Goal: Information Seeking & Learning: Learn about a topic

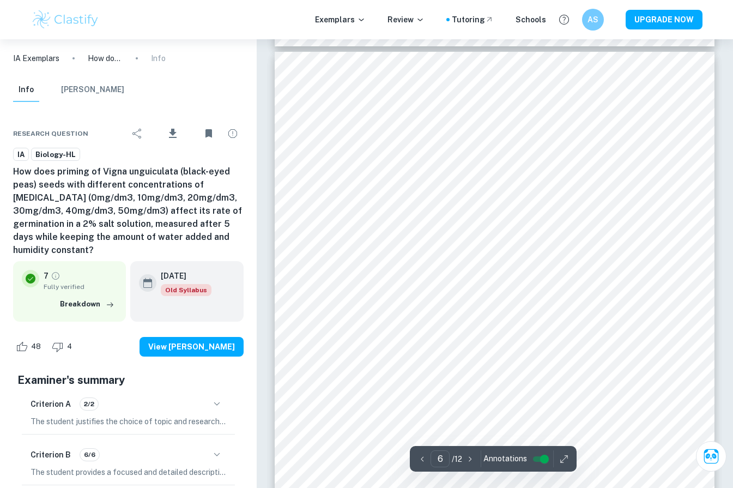
scroll to position [3277, 0]
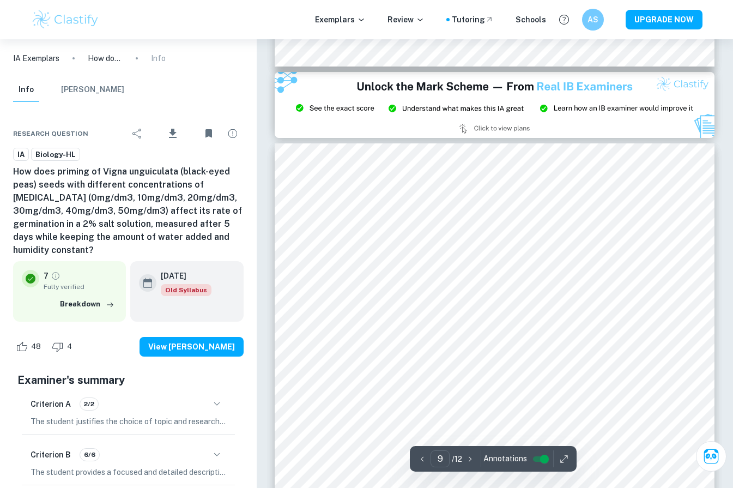
type input "8"
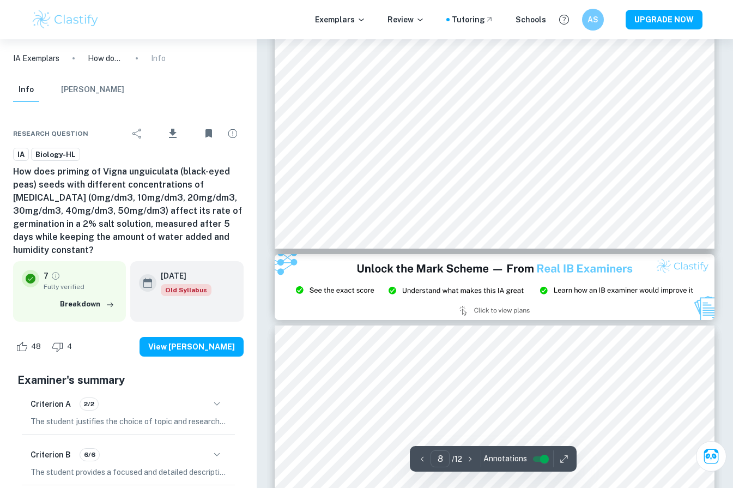
scroll to position [4920, 0]
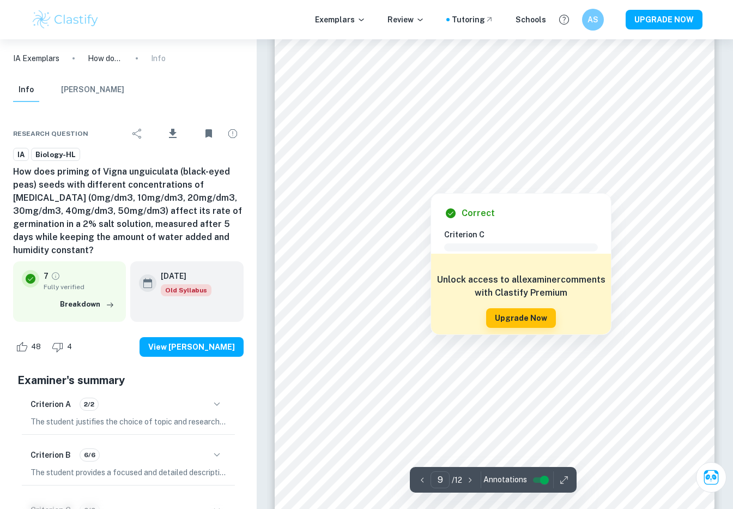
scroll to position [5346, 0]
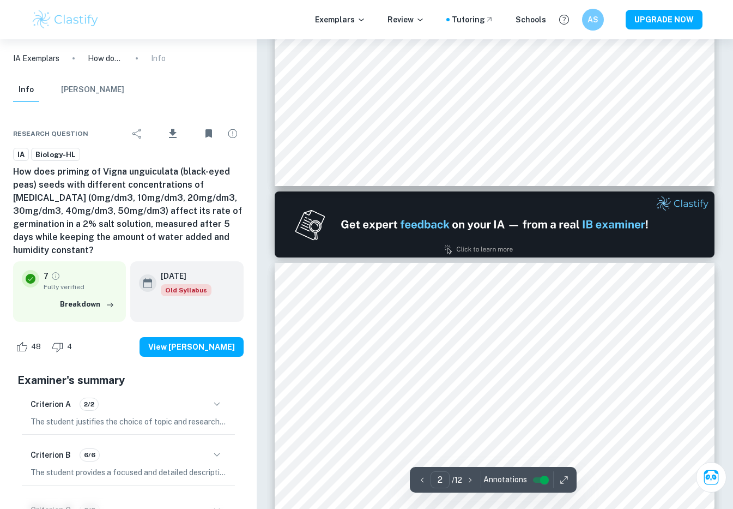
type input "1"
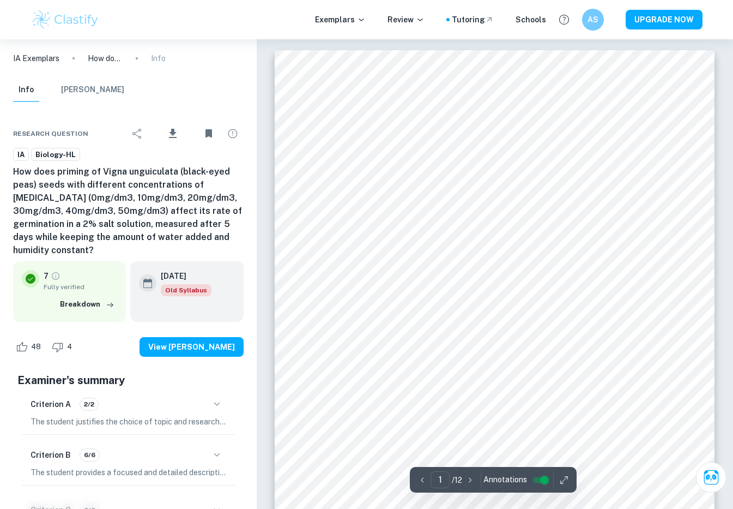
scroll to position [0, 0]
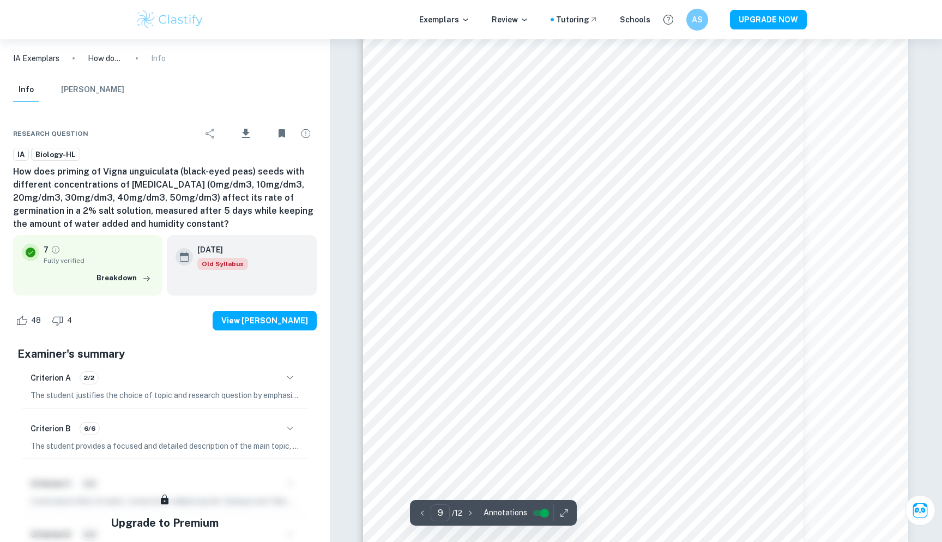
scroll to position [6572, 0]
type input "4"
